Goal: Task Accomplishment & Management: Manage account settings

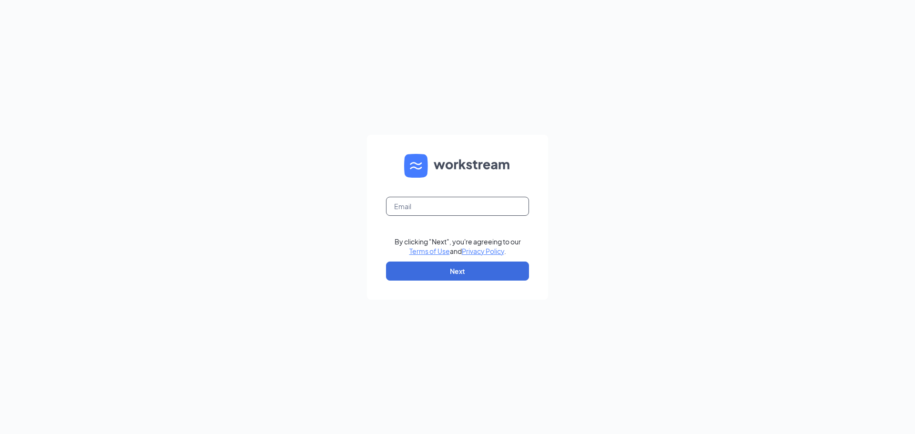
click at [428, 204] on input "text" at bounding box center [457, 206] width 143 height 19
type input "[EMAIL_ADDRESS][DOMAIN_NAME]"
click at [438, 277] on button "Next" at bounding box center [457, 271] width 143 height 19
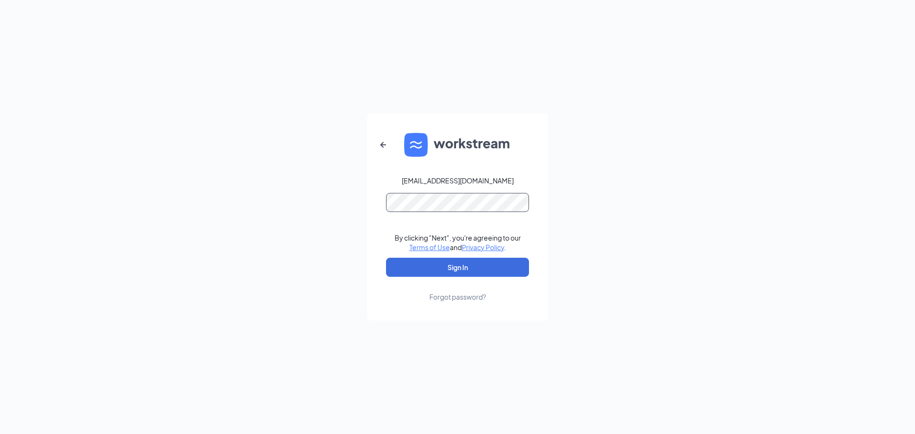
click at [386, 258] on button "Sign In" at bounding box center [457, 267] width 143 height 19
click at [605, 179] on div "[EMAIL_ADDRESS][DOMAIN_NAME] By clicking "Next", you're agreeing to our Terms o…" at bounding box center [457, 217] width 915 height 434
click at [470, 268] on button "Sign In" at bounding box center [457, 267] width 143 height 19
click at [370, 210] on form "[EMAIL_ADDRESS][DOMAIN_NAME] Credential mismatches. By clicking "Next", you're …" at bounding box center [457, 217] width 181 height 207
click at [386, 258] on button "Sign In" at bounding box center [457, 267] width 143 height 19
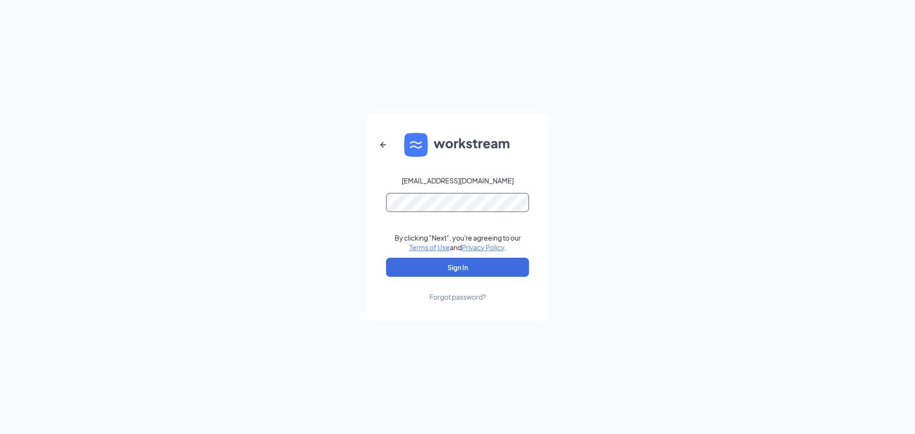
click at [386, 258] on button "Sign In" at bounding box center [457, 267] width 143 height 19
click at [375, 213] on form "[EMAIL_ADDRESS][DOMAIN_NAME] Credential mismatches. By clicking "Next", you're …" at bounding box center [457, 217] width 181 height 207
click at [379, 147] on icon "ArrowLeftNew" at bounding box center [383, 144] width 11 height 11
